Goal: Task Accomplishment & Management: Complete application form

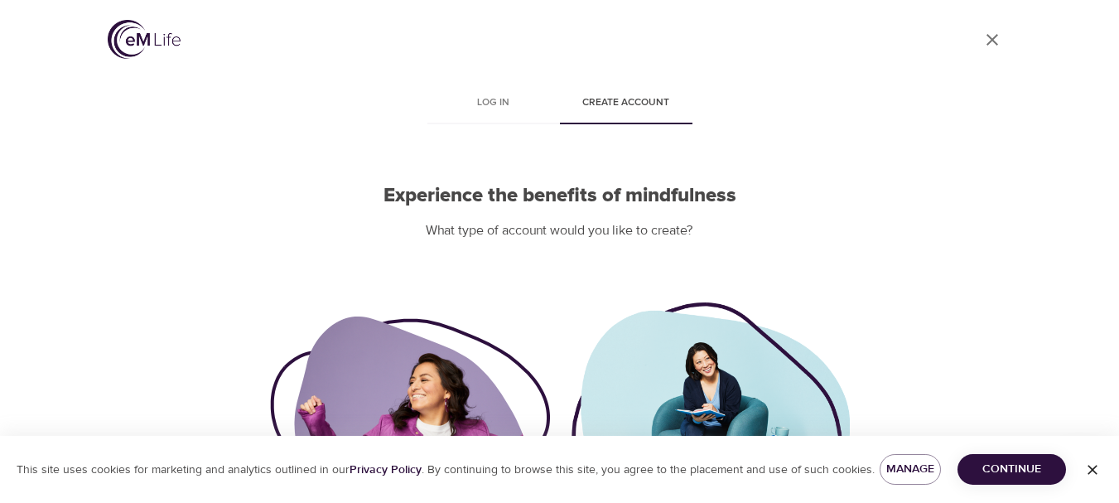
click at [619, 105] on span "Create account" at bounding box center [626, 102] width 113 height 17
click at [626, 111] on span "Create account" at bounding box center [626, 102] width 113 height 17
click at [634, 105] on span "Create account" at bounding box center [626, 102] width 113 height 17
click at [1003, 464] on span "Continue" at bounding box center [1012, 469] width 82 height 21
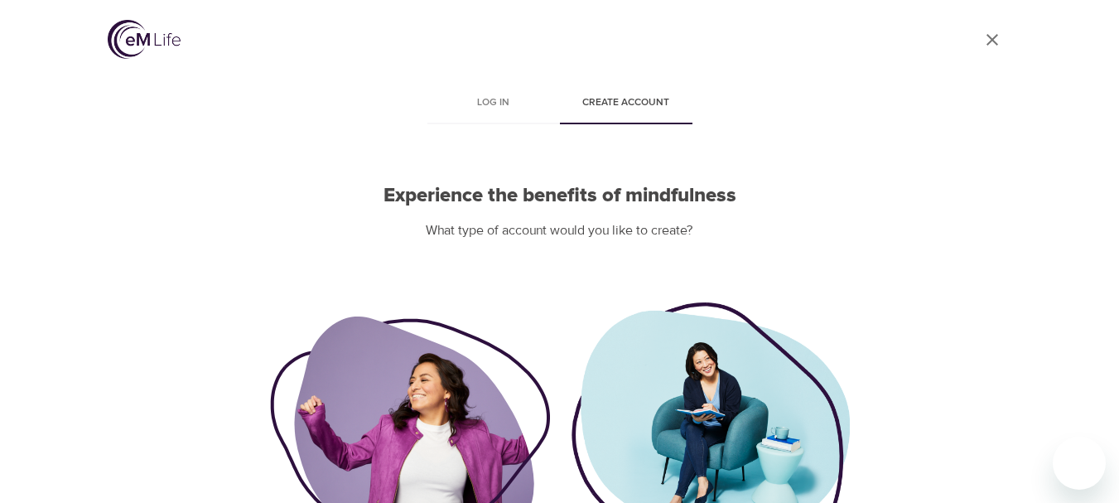
click at [615, 104] on span "Create account" at bounding box center [626, 102] width 113 height 17
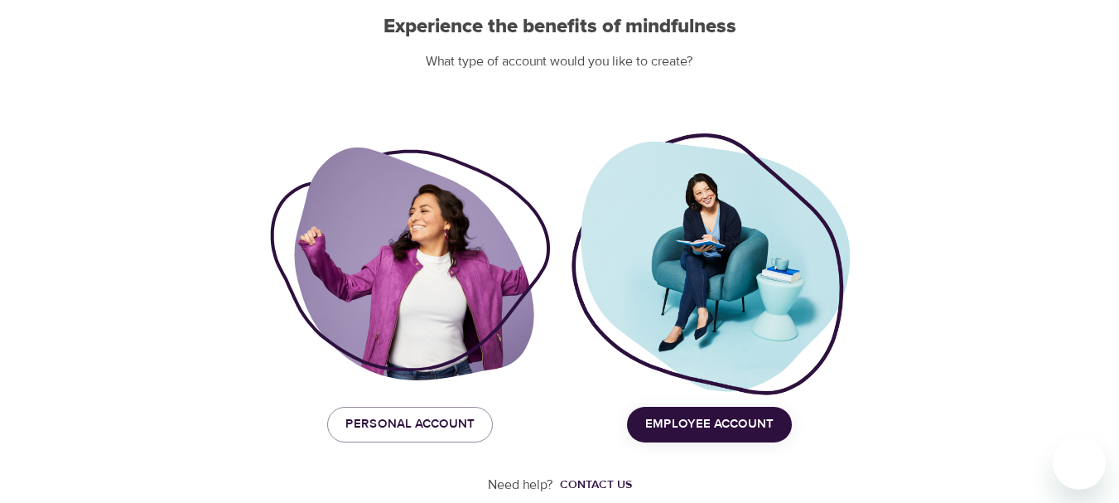
scroll to position [215, 0]
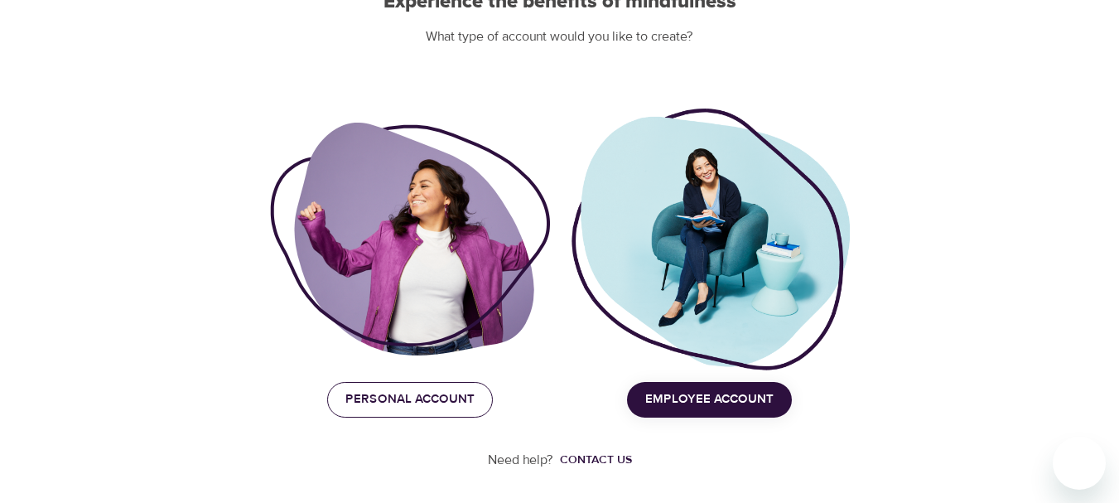
click at [410, 388] on span "Personal Account" at bounding box center [409, 399] width 129 height 22
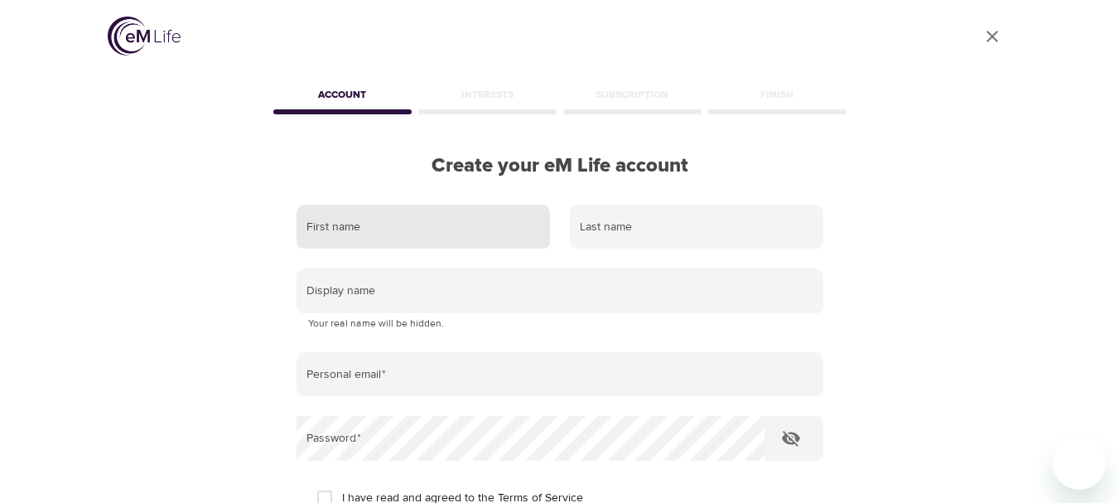
scroll to position [0, 0]
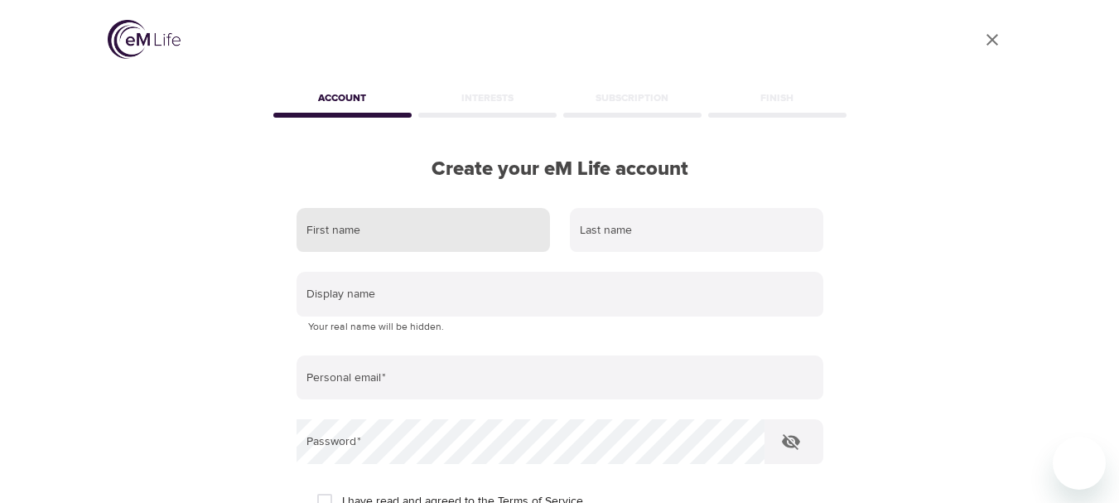
click at [410, 248] on input "text" at bounding box center [423, 230] width 253 height 45
type input "[PERSON_NAME]"
type input "[EMAIL_ADDRESS][DOMAIN_NAME]"
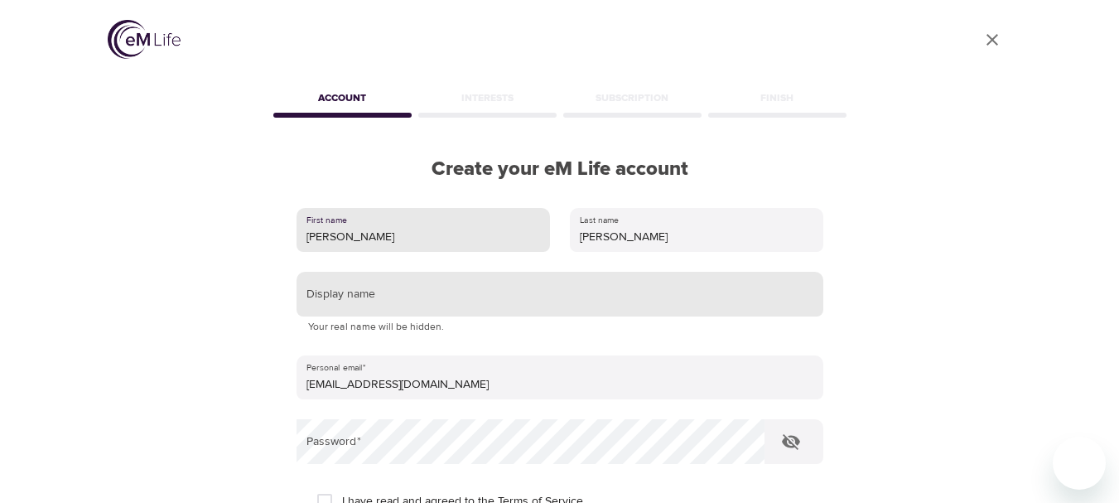
click at [397, 304] on input "text" at bounding box center [560, 294] width 527 height 45
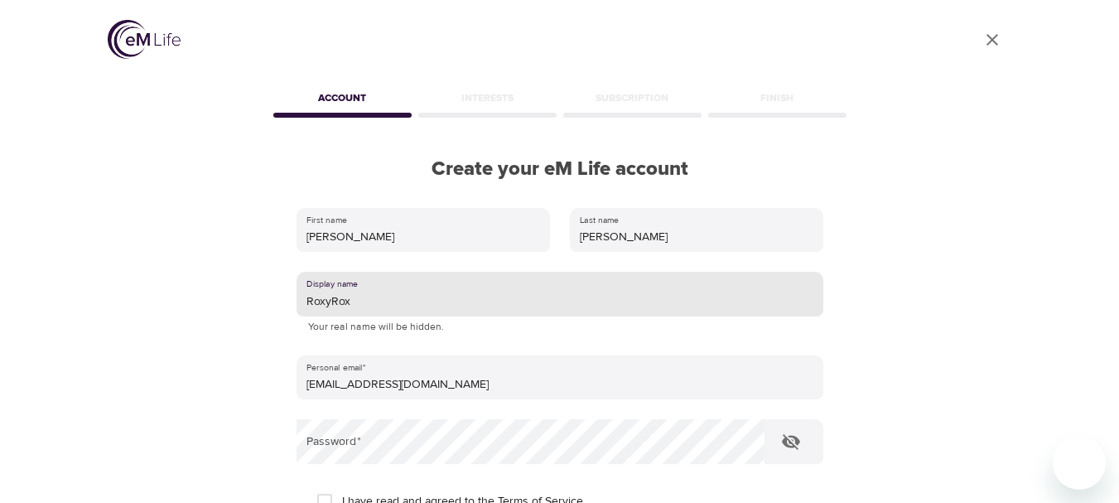
scroll to position [83, 0]
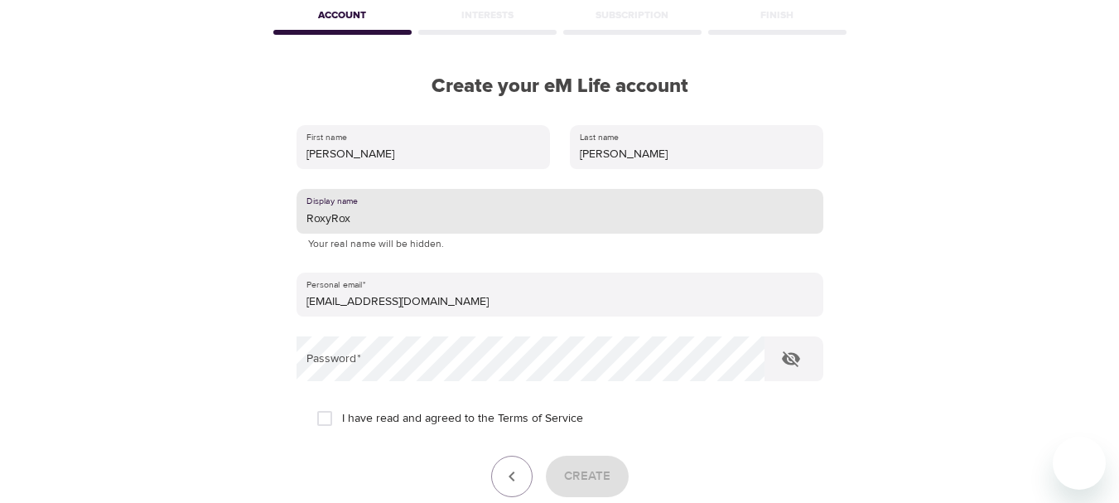
type input "RoxyRox"
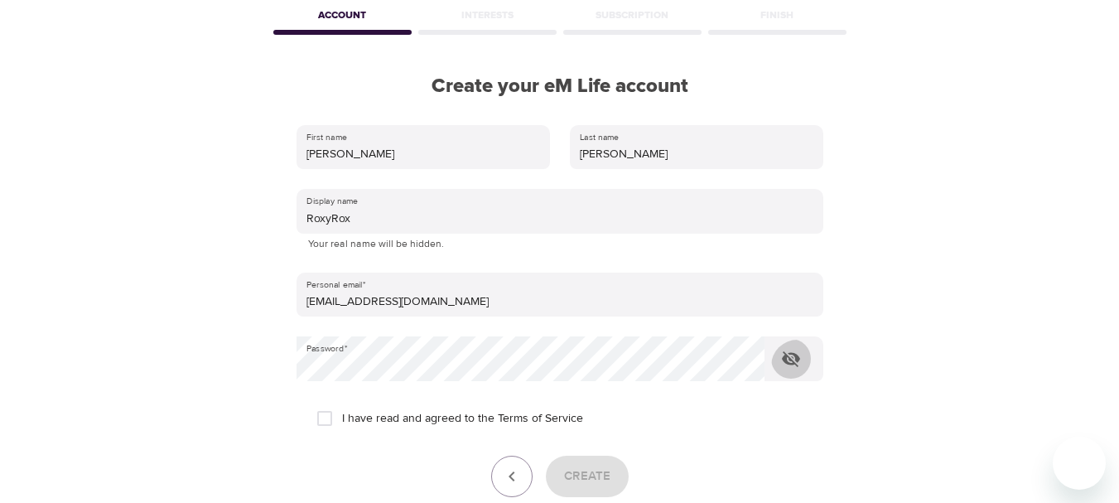
click at [331, 436] on input "I have read and agreed to the Terms of Service" at bounding box center [324, 418] width 35 height 35
checkbox input "true"
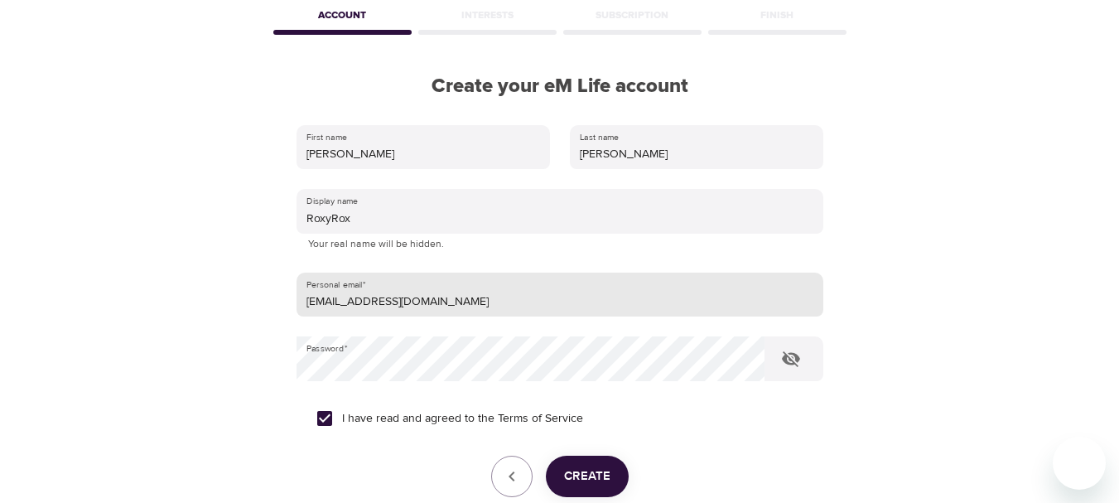
scroll to position [269, 0]
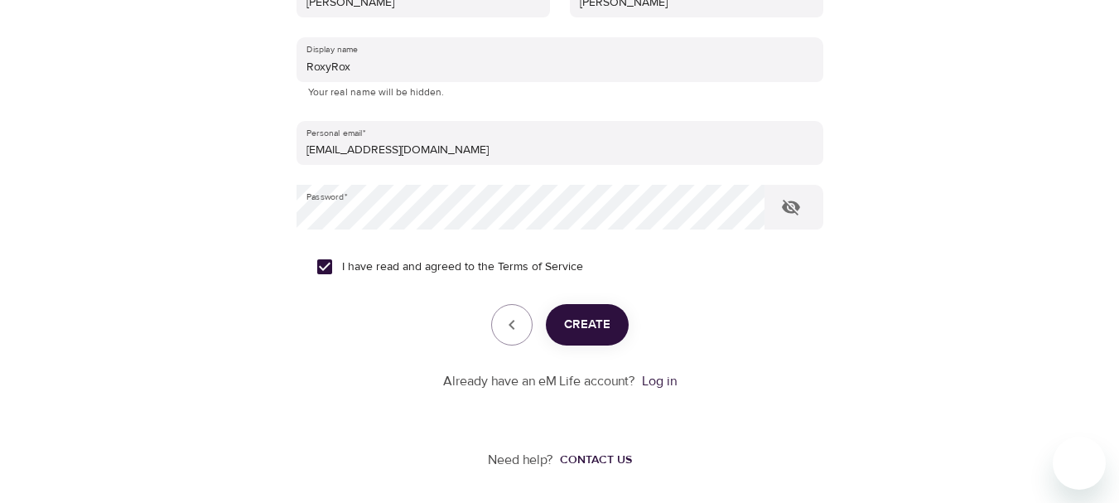
click at [594, 316] on span "Create" at bounding box center [587, 325] width 46 height 22
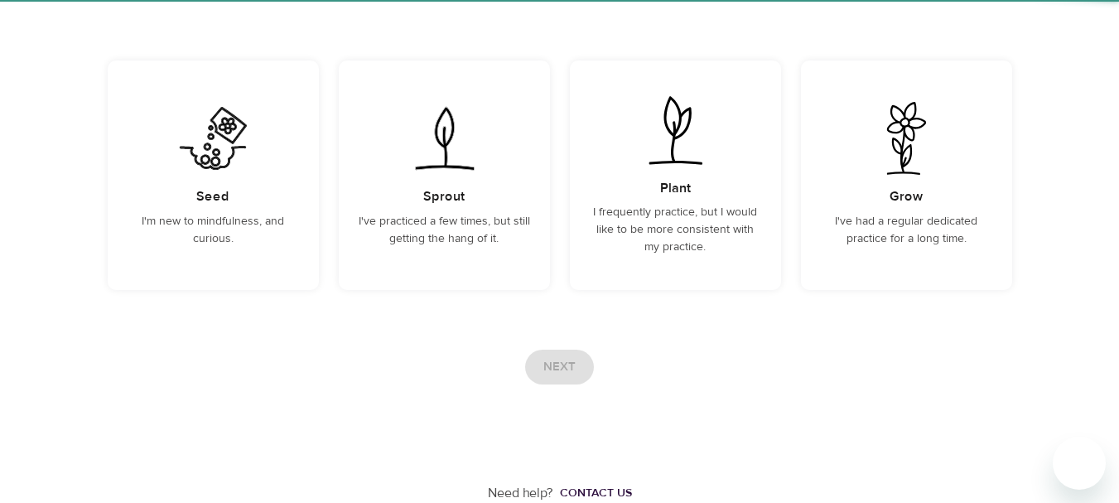
scroll to position [223, 0]
